Goal: Complete application form

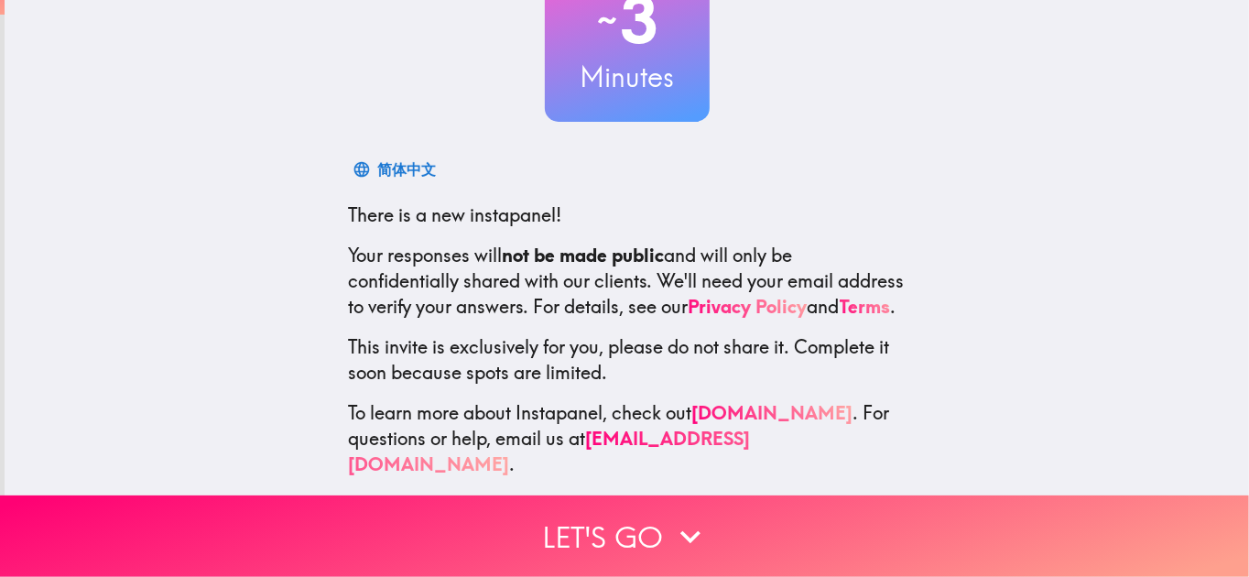
scroll to position [184, 0]
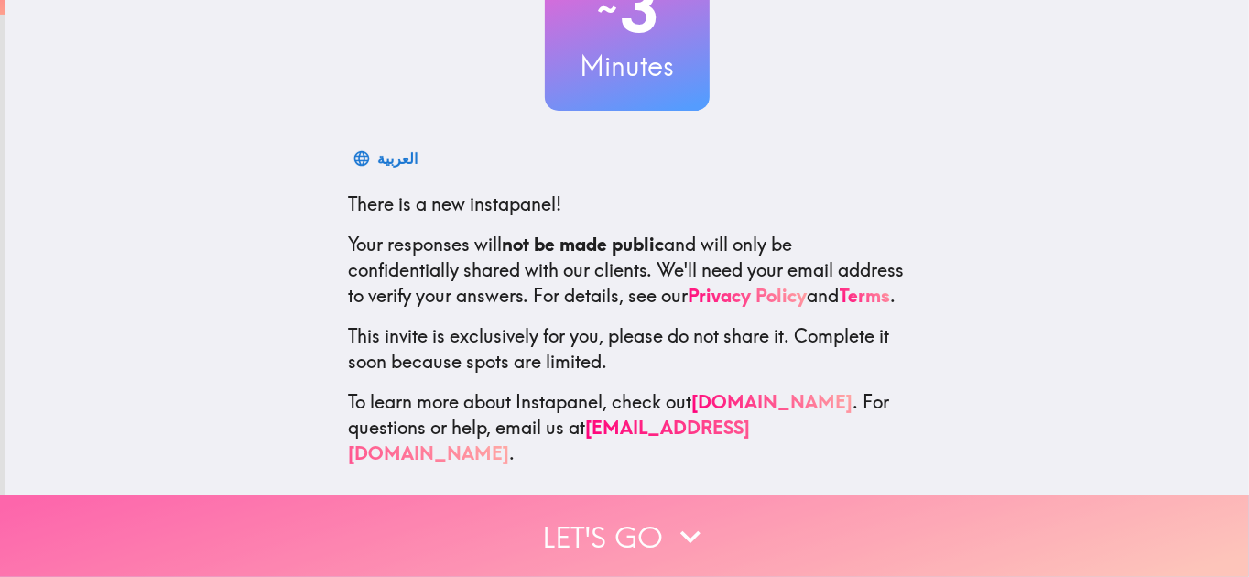
click at [686, 517] on icon "button" at bounding box center [690, 537] width 40 height 40
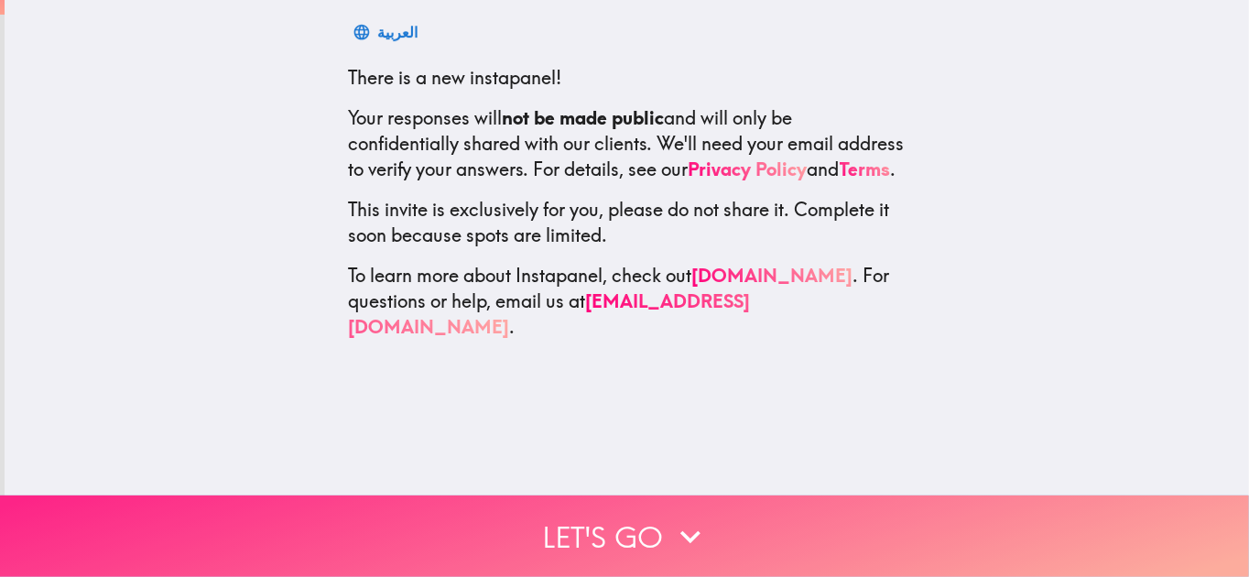
scroll to position [0, 0]
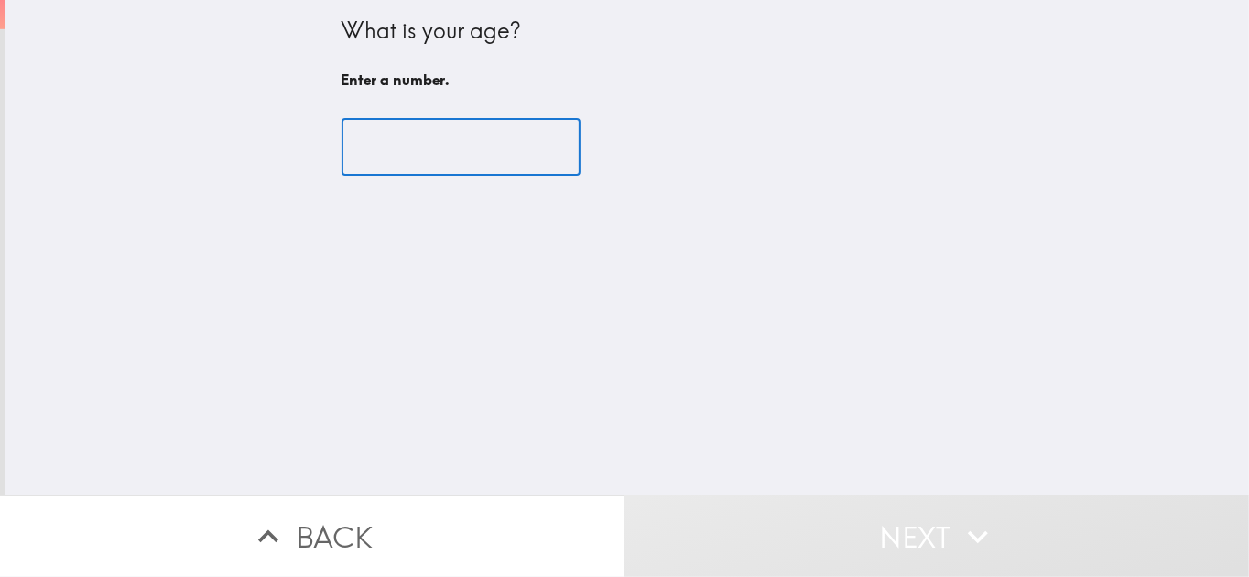
click at [492, 154] on input "number" at bounding box center [461, 147] width 239 height 57
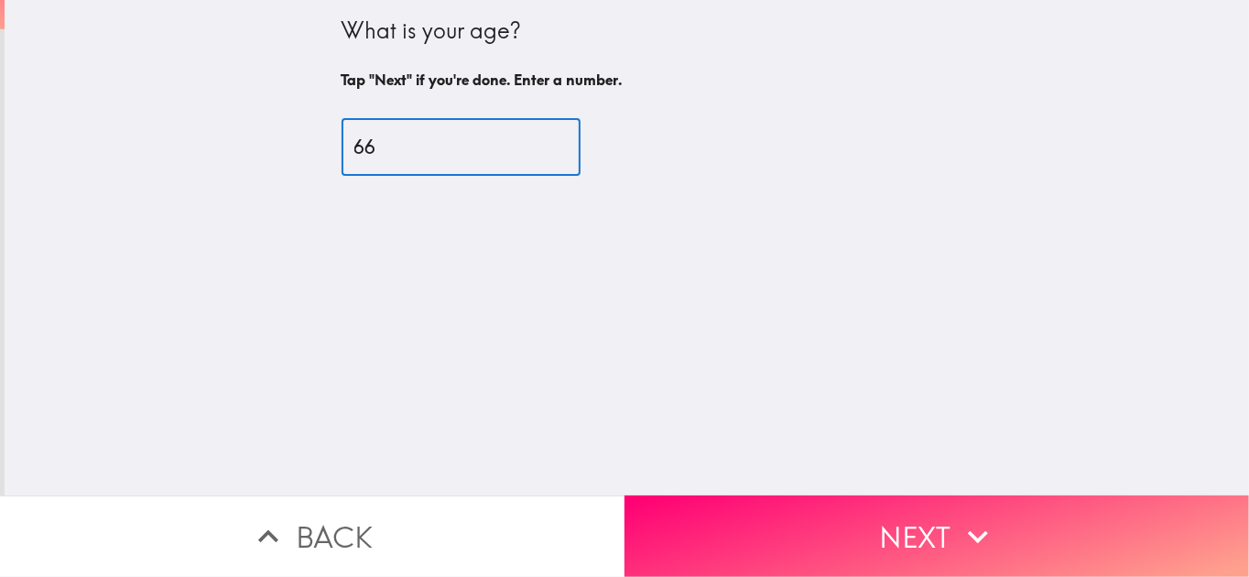
click at [531, 139] on input "66" at bounding box center [461, 147] width 239 height 57
click at [531, 139] on input "80" at bounding box center [461, 147] width 239 height 57
click at [529, 148] on input "79" at bounding box center [461, 147] width 239 height 57
click at [529, 148] on input "78" at bounding box center [461, 147] width 239 height 57
type input "77"
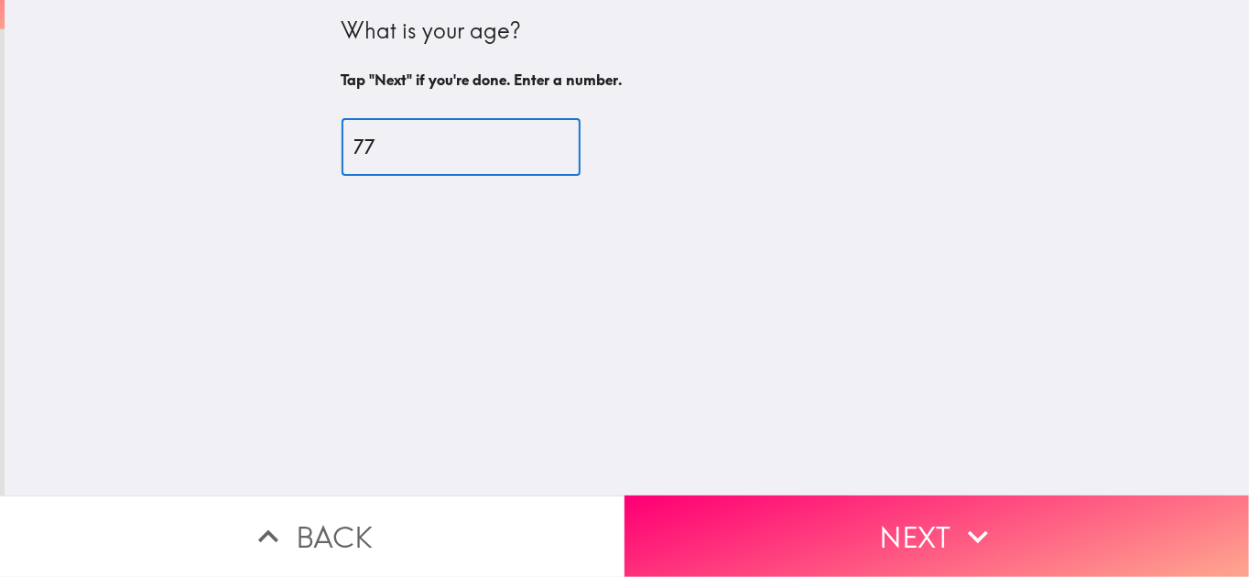
click at [529, 148] on input "77" at bounding box center [461, 147] width 239 height 57
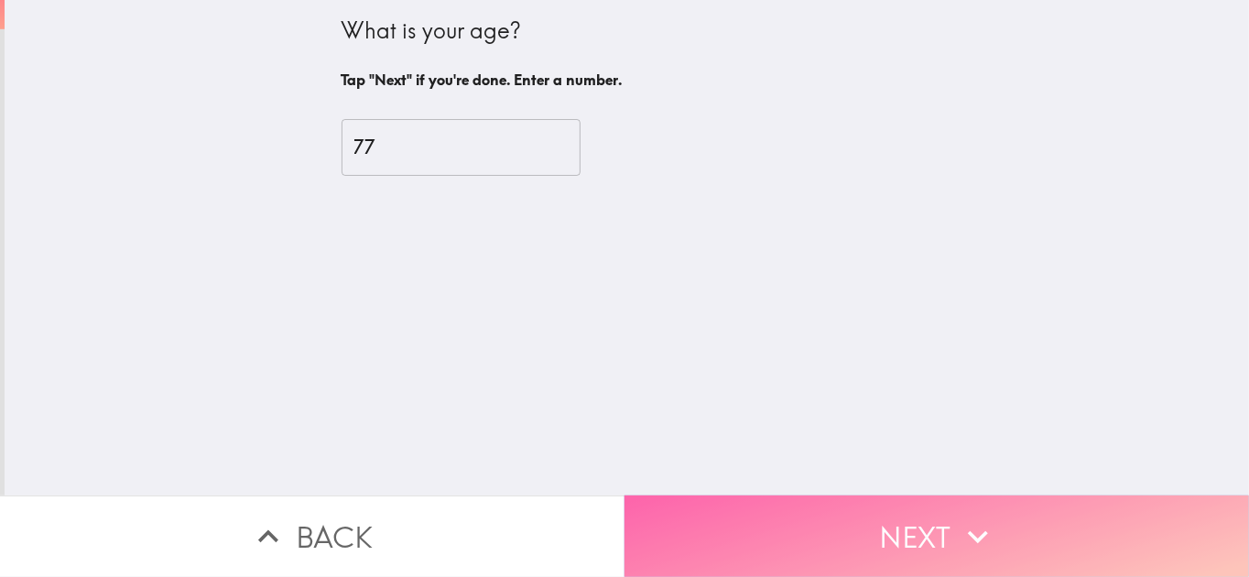
click at [913, 514] on button "Next" at bounding box center [937, 537] width 625 height 82
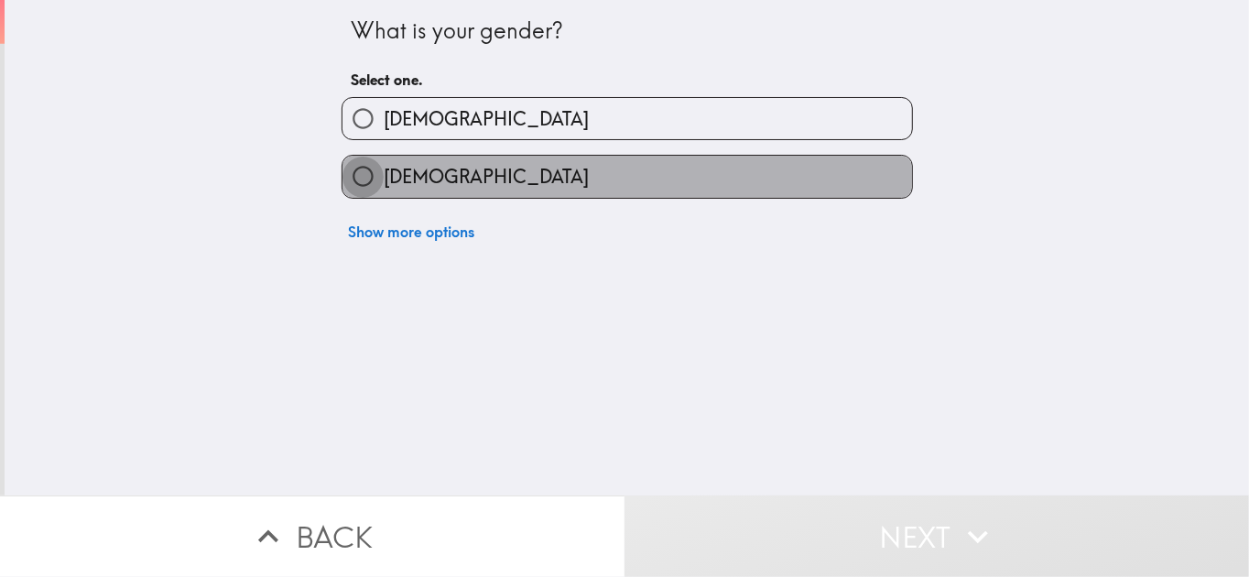
click at [354, 175] on input "[DEMOGRAPHIC_DATA]" at bounding box center [363, 176] width 41 height 41
radio input "true"
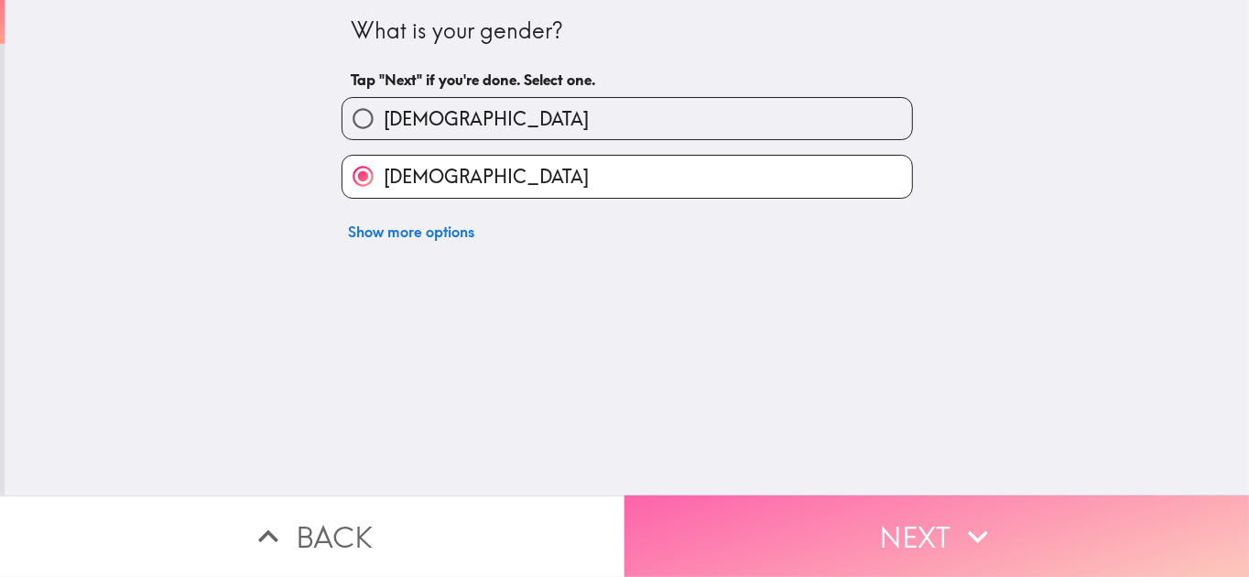
click at [930, 520] on button "Next" at bounding box center [937, 537] width 625 height 82
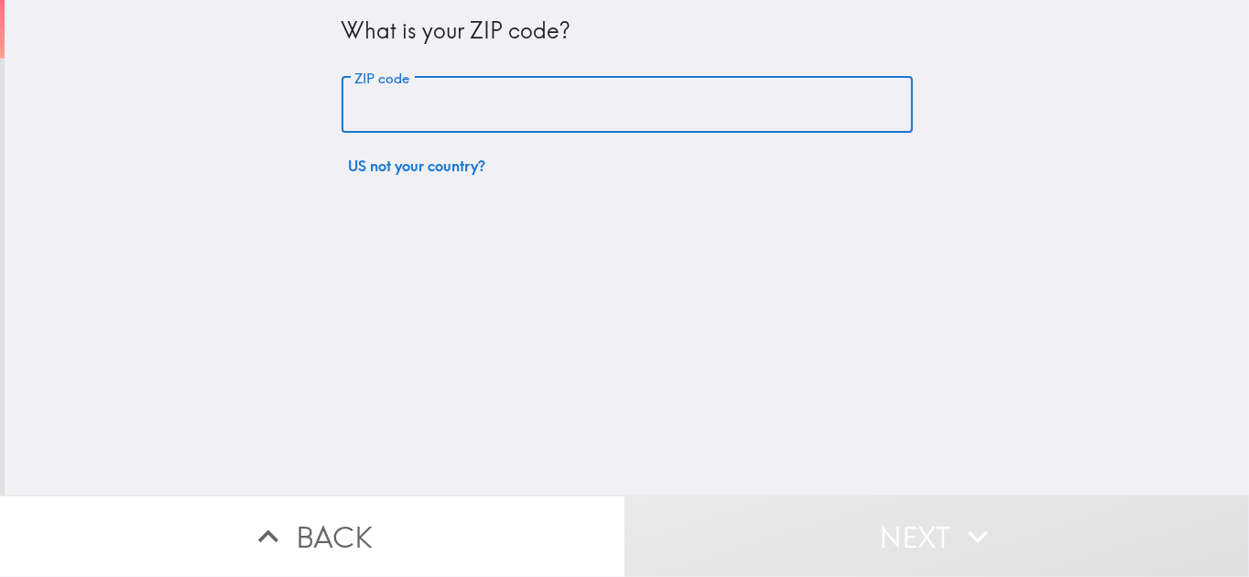
click at [369, 98] on input "ZIP code" at bounding box center [628, 105] width 572 height 57
type input "75172"
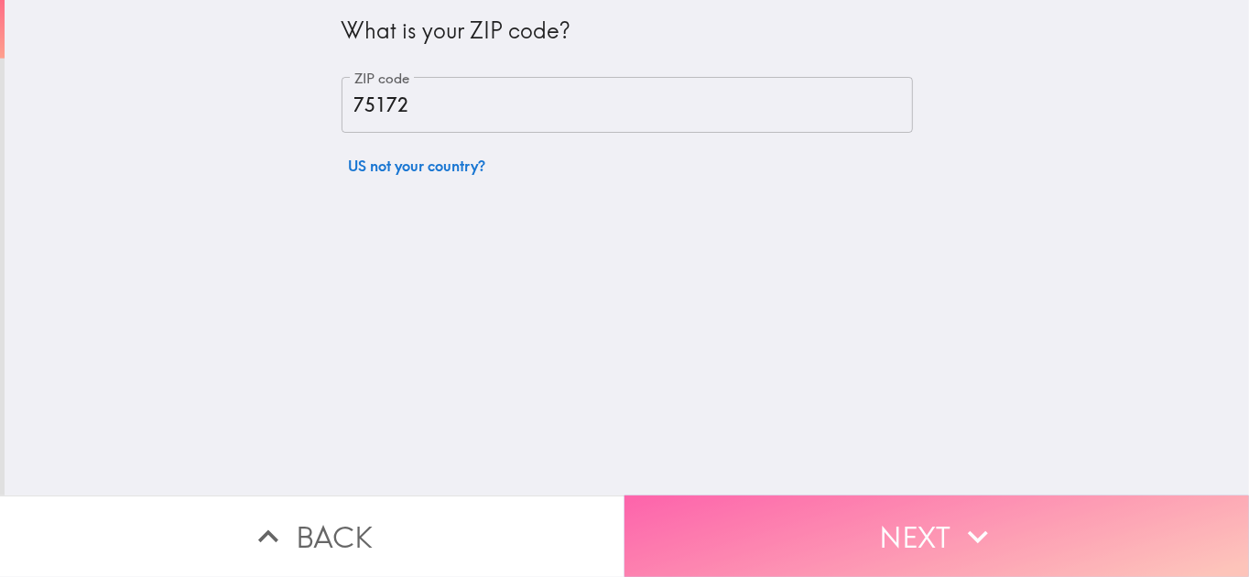
click at [969, 517] on icon "button" at bounding box center [978, 537] width 40 height 40
